Goal: Register for event/course

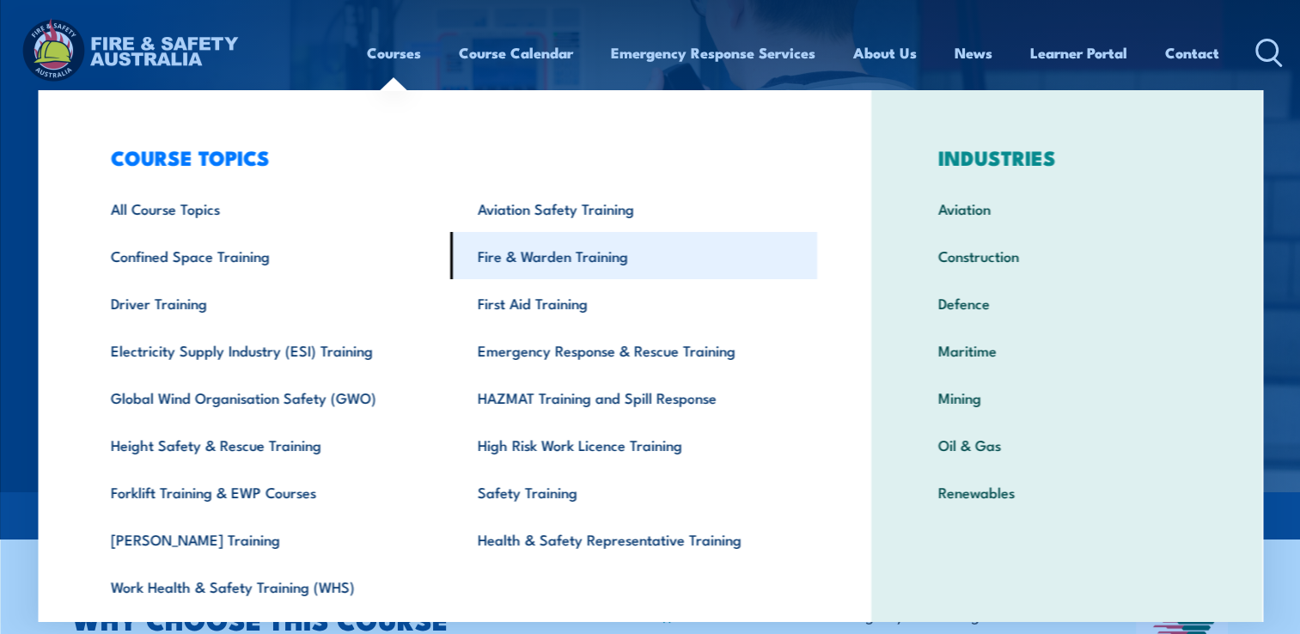
click at [537, 254] on link "Fire & Warden Training" at bounding box center [633, 255] width 367 height 47
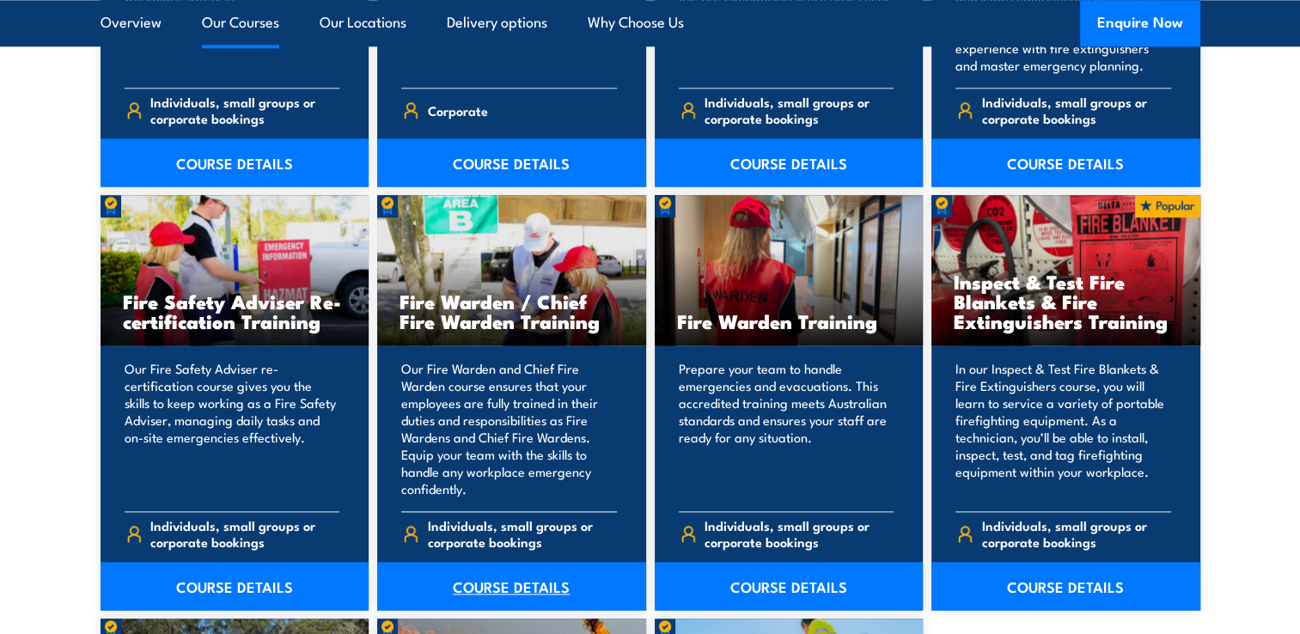
scroll to position [2320, 0]
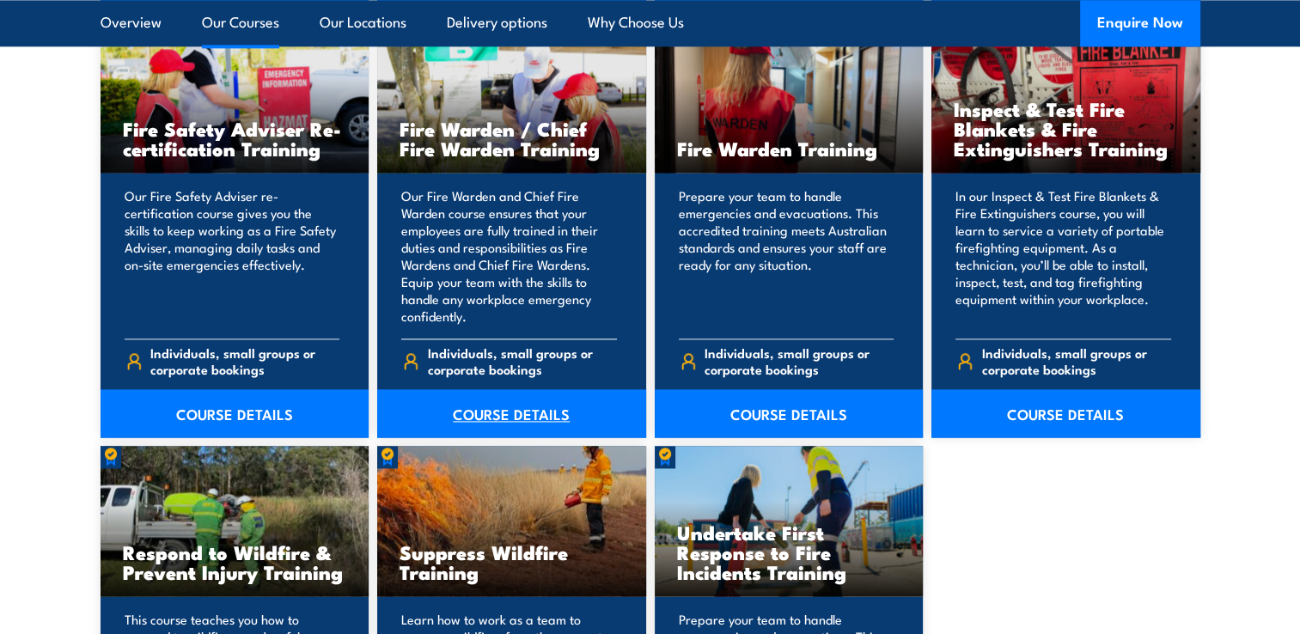
click at [515, 407] on link "COURSE DETAILS" at bounding box center [511, 413] width 269 height 48
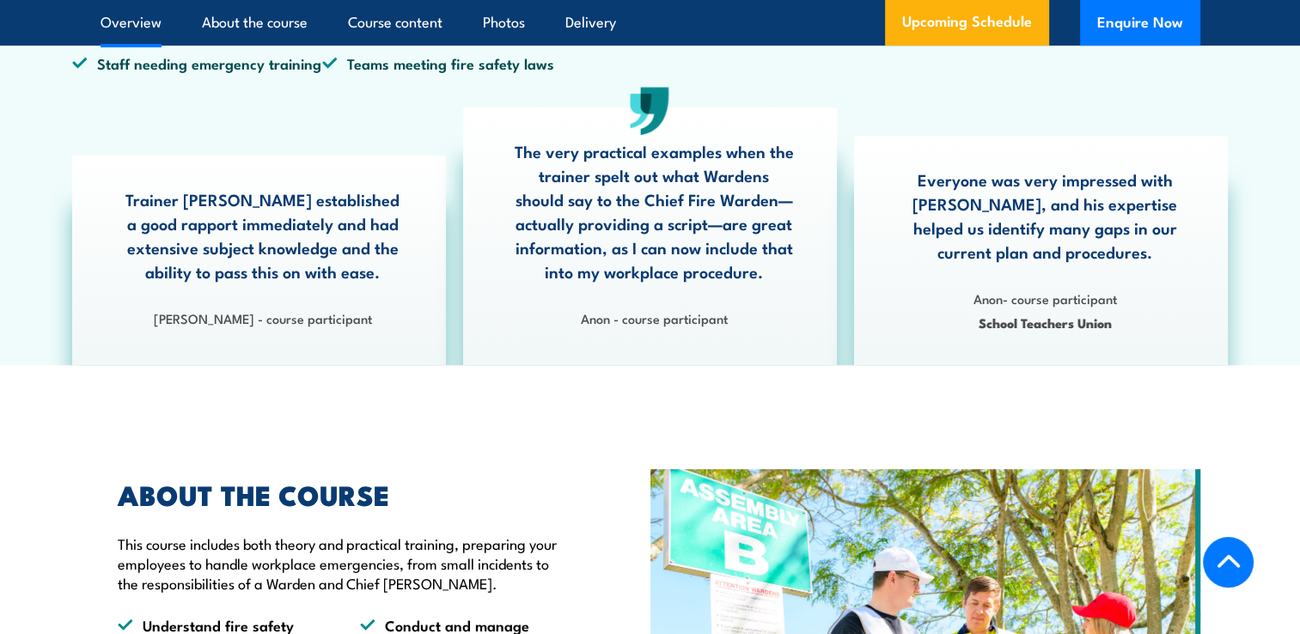
scroll to position [344, 0]
